Goal: Information Seeking & Learning: Learn about a topic

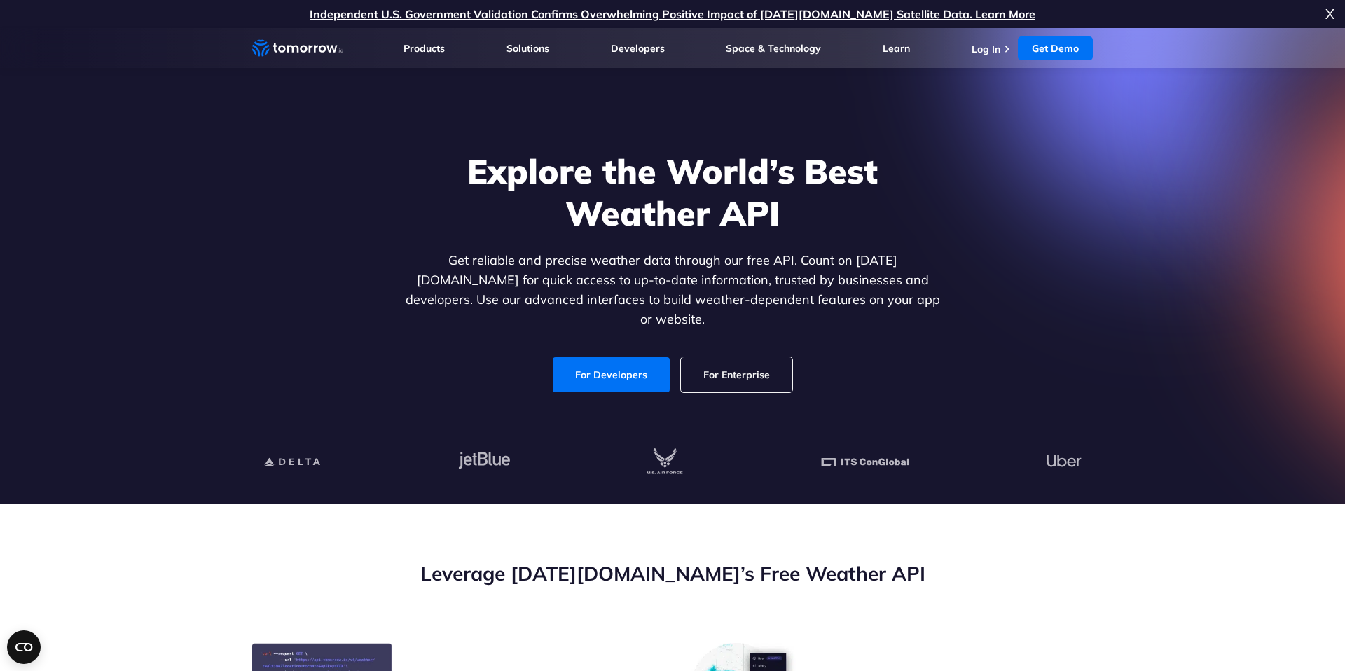
click at [525, 51] on link "Solutions" at bounding box center [528, 48] width 43 height 13
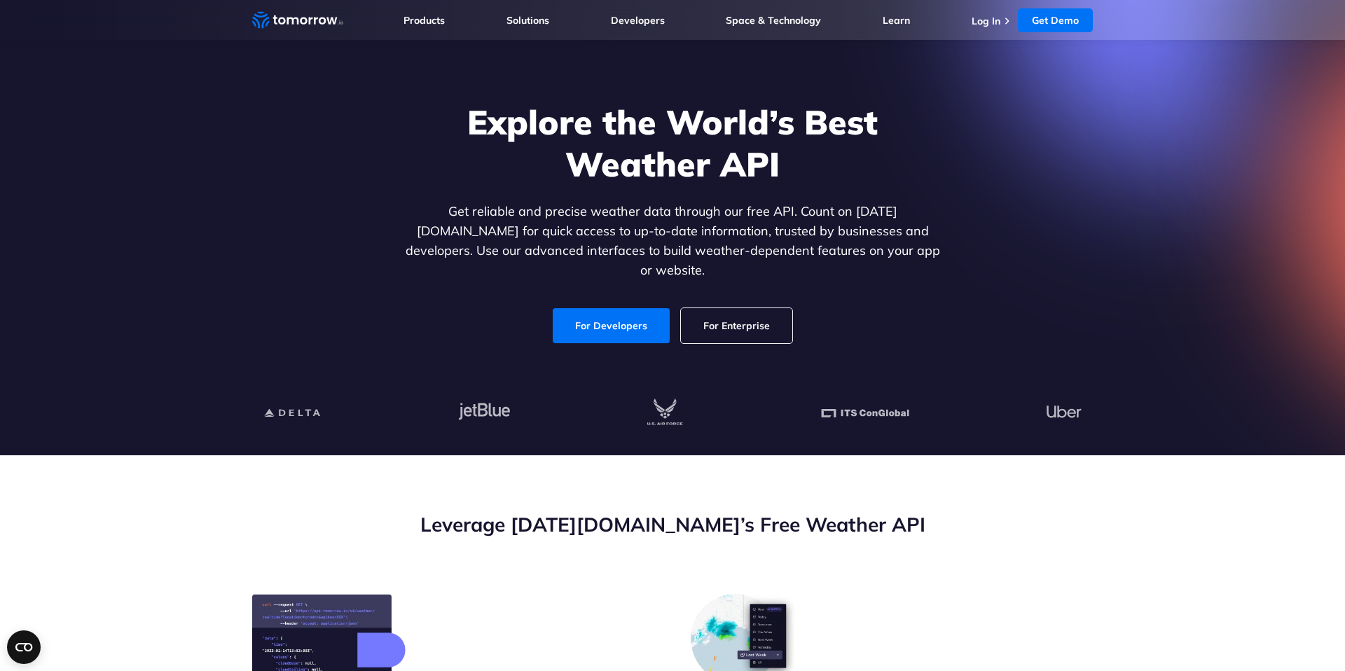
scroll to position [54, 0]
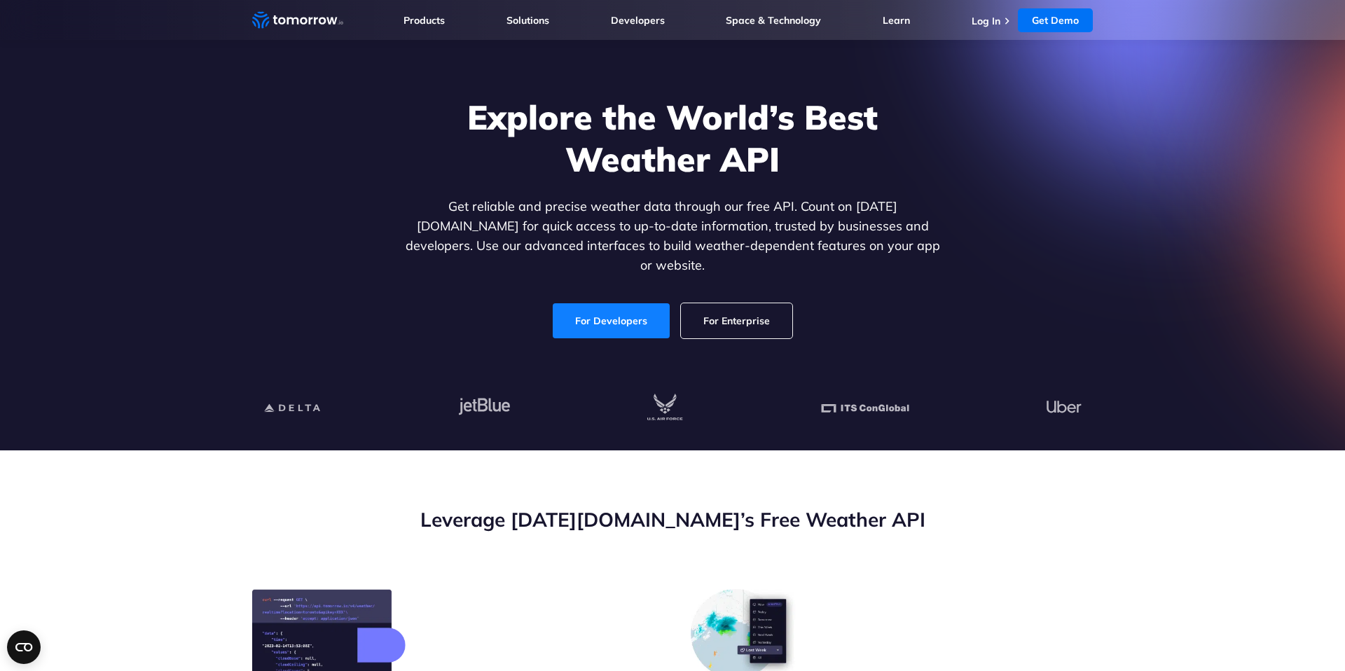
click at [647, 303] on link "For Developers" at bounding box center [611, 320] width 117 height 35
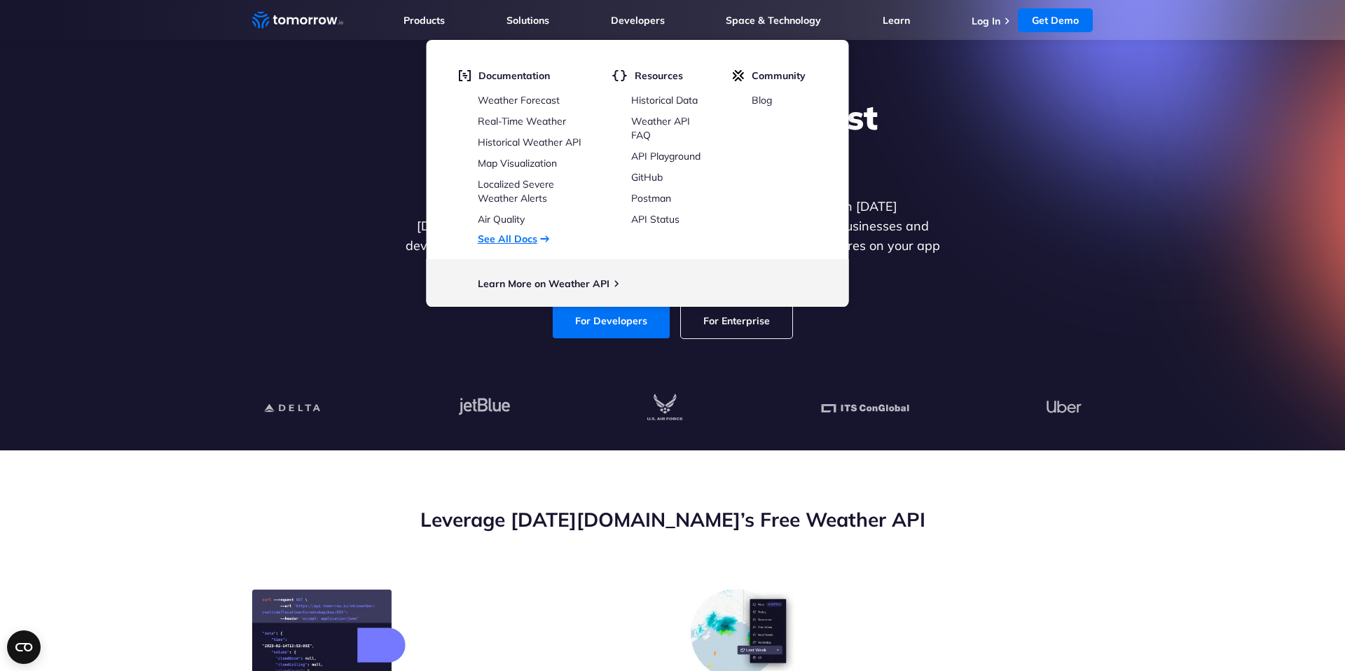
click at [519, 233] on link "See All Docs" at bounding box center [508, 239] width 60 height 13
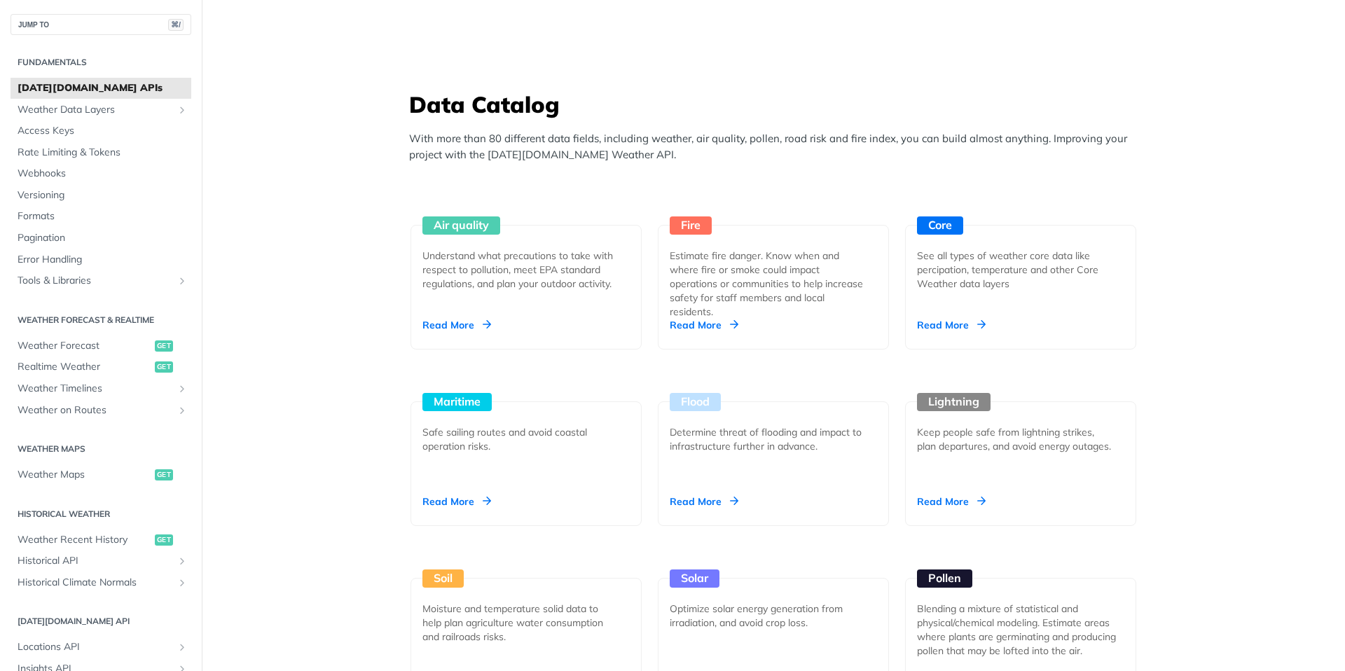
scroll to position [1166, 0]
click at [944, 318] on div "Read More" at bounding box center [951, 324] width 69 height 14
click at [695, 294] on div "Estimate fire danger. Know when and where fire or smoke could impact operations…" at bounding box center [768, 282] width 196 height 70
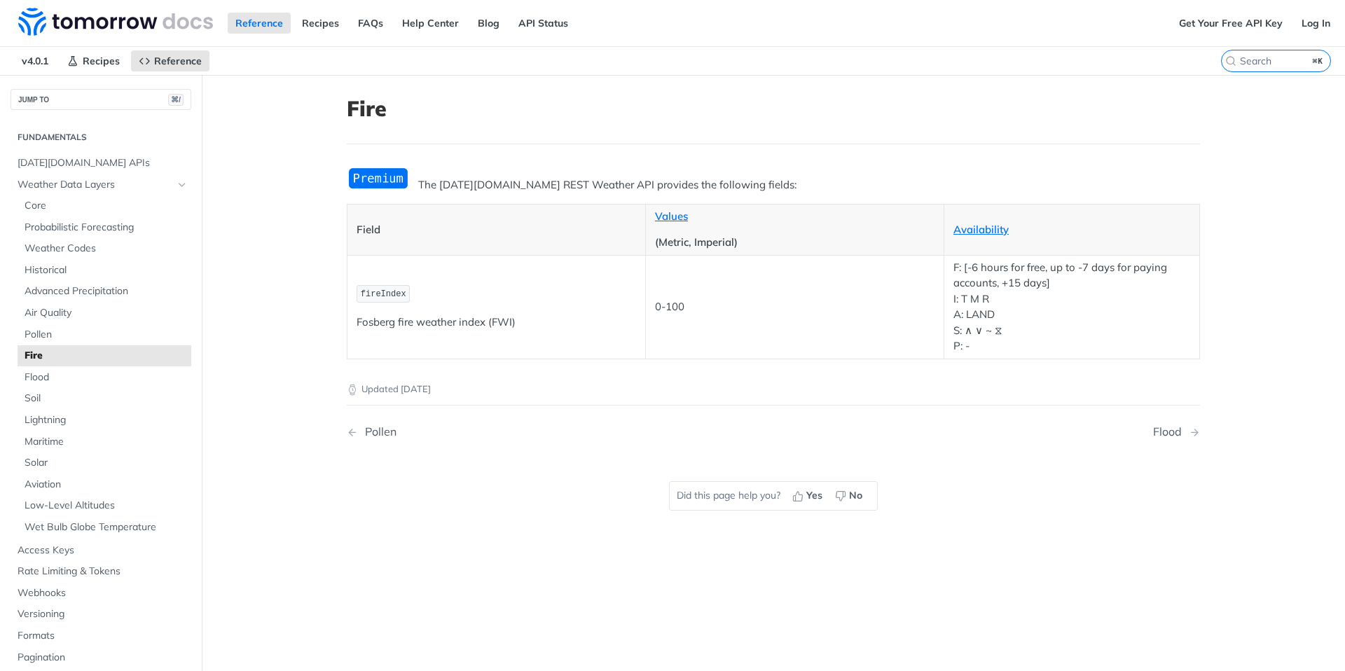
click at [275, 443] on main "JUMP TO ⌘/ Fundamentals [DATE][DOMAIN_NAME] APIs Weather Data Layers Core Proba…" at bounding box center [672, 410] width 1345 height 671
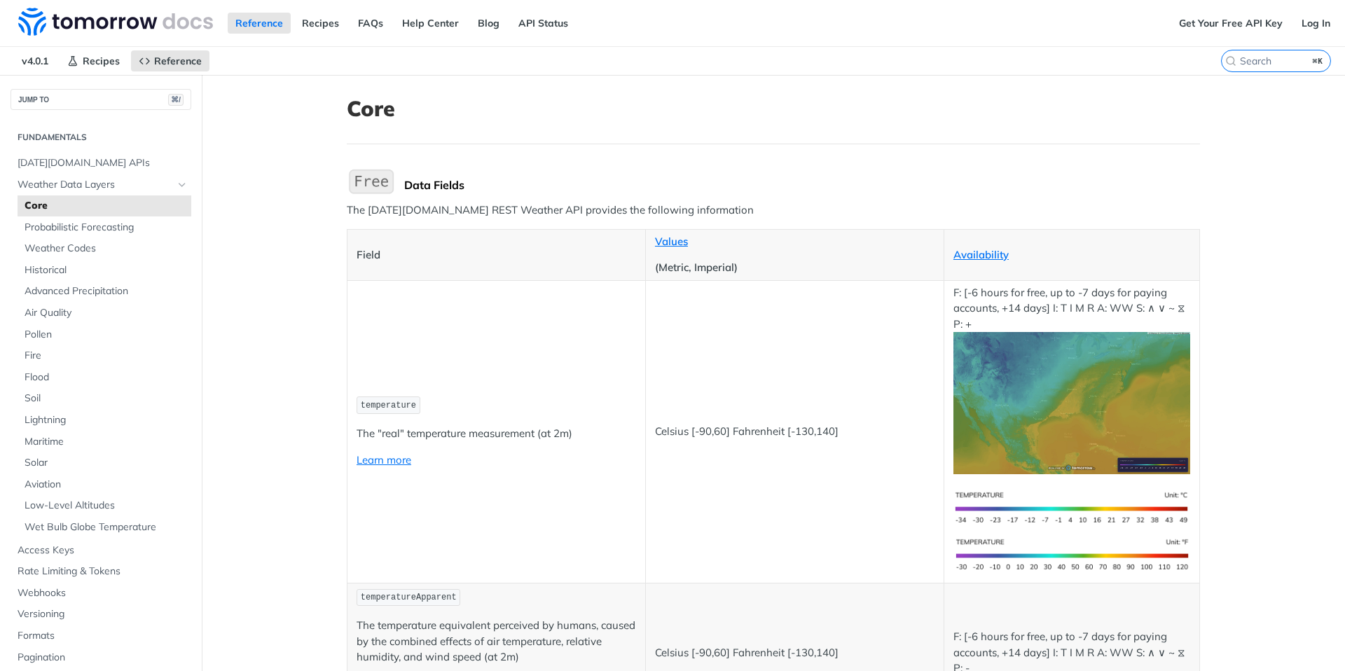
click at [588, 379] on td "temperature The "real" temperature measurement (at 2m) Learn more" at bounding box center [496, 431] width 298 height 303
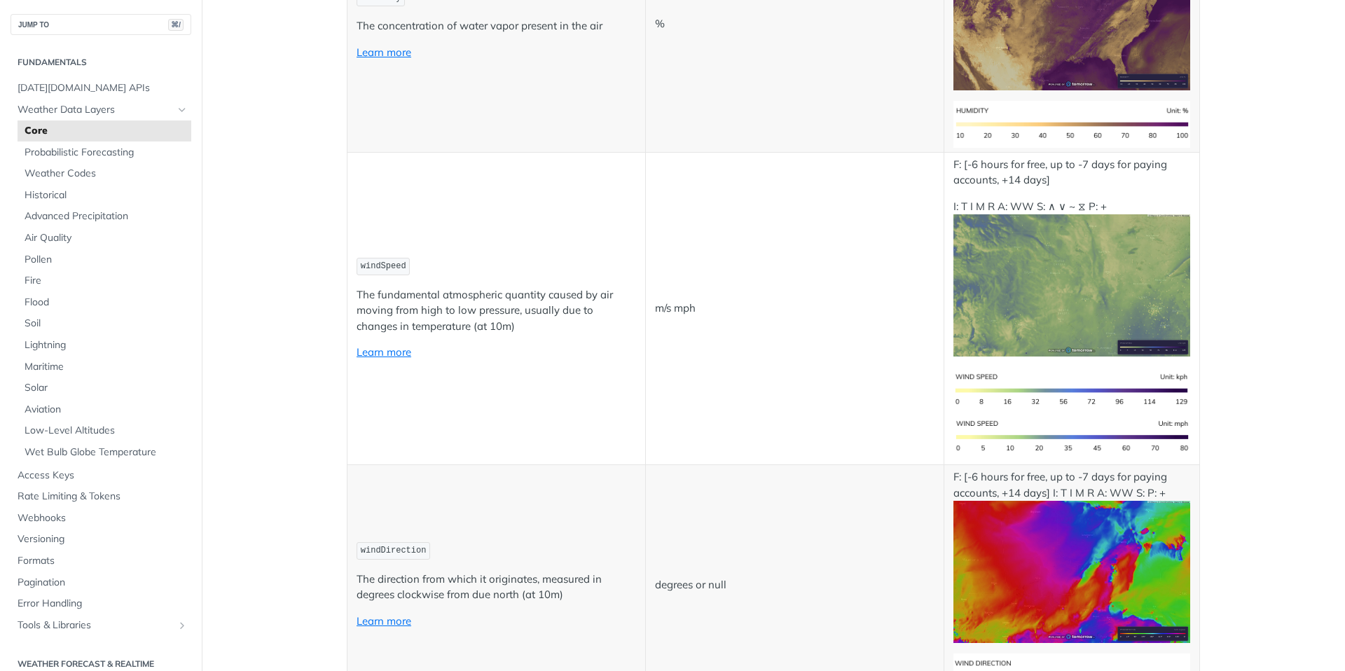
scroll to position [1127, 0]
